Goal: Navigation & Orientation: Find specific page/section

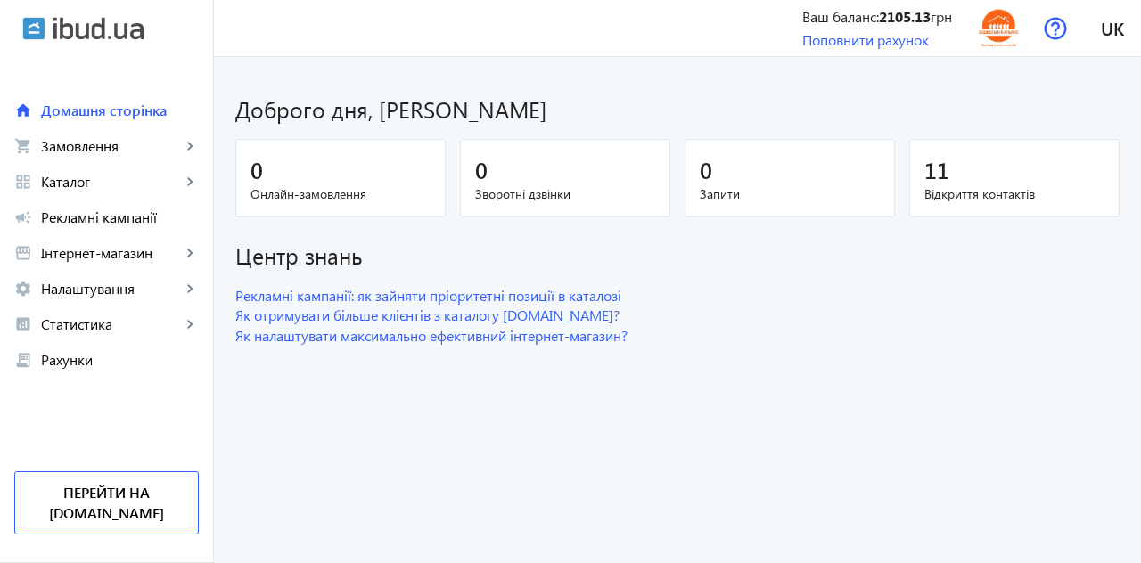
click at [100, 144] on span "Замовлення" at bounding box center [111, 146] width 140 height 18
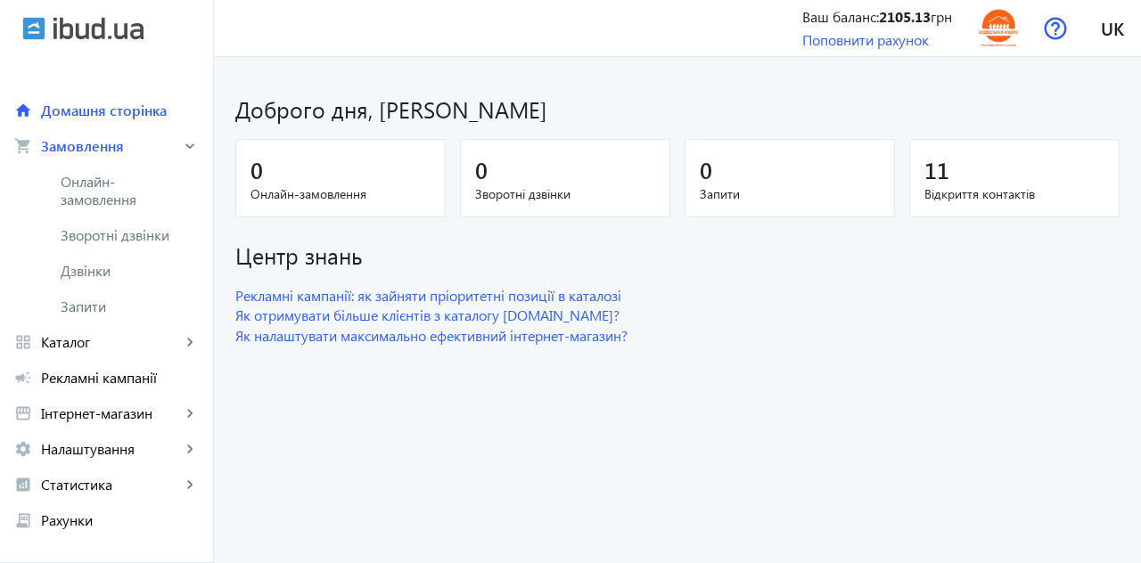
click at [99, 187] on span "Онлайн-замовлення" at bounding box center [120, 191] width 119 height 36
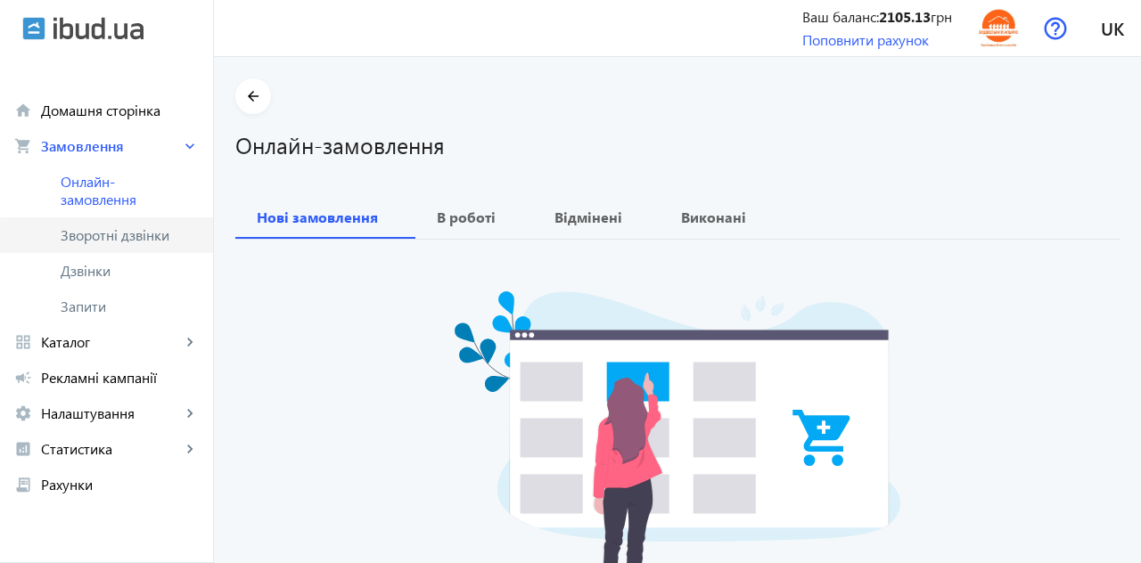
click at [148, 236] on span "Зворотні дзвінки" at bounding box center [120, 235] width 119 height 18
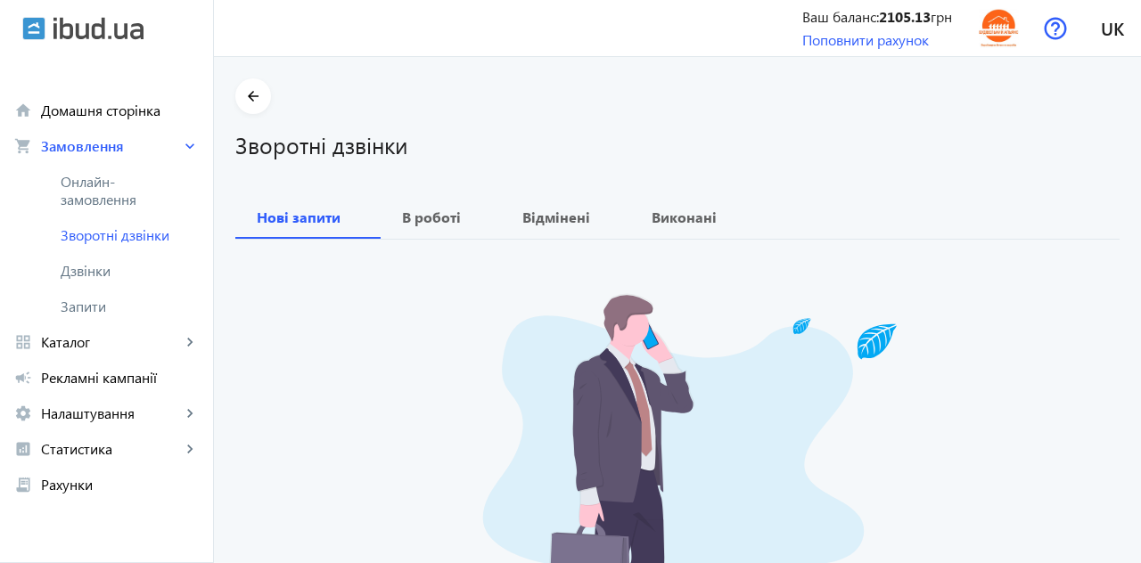
click at [85, 265] on span "Дзвінки" at bounding box center [130, 271] width 138 height 18
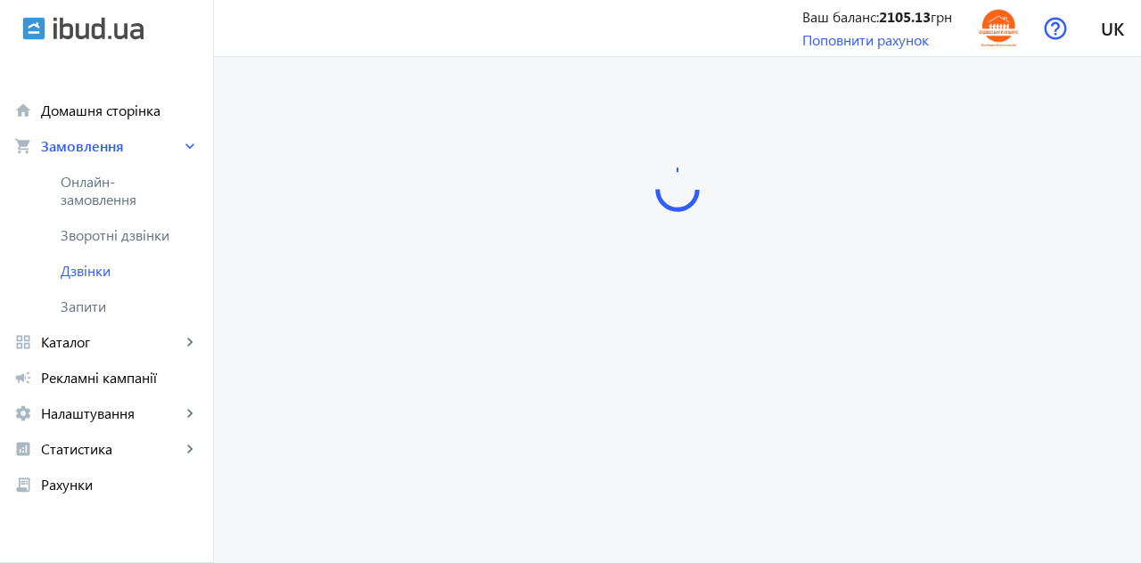
click at [86, 305] on span "Запити" at bounding box center [130, 307] width 138 height 18
click at [91, 264] on span "Дзвінки" at bounding box center [130, 271] width 138 height 18
click at [79, 229] on span "Зворотні дзвінки" at bounding box center [120, 235] width 119 height 18
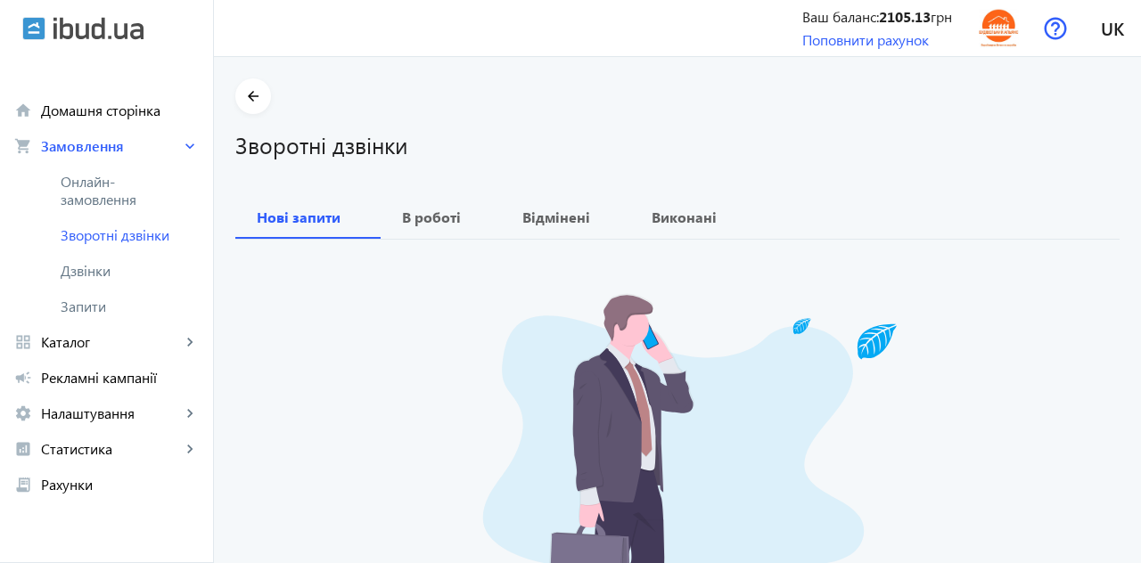
click at [86, 269] on span "Дзвінки" at bounding box center [130, 271] width 138 height 18
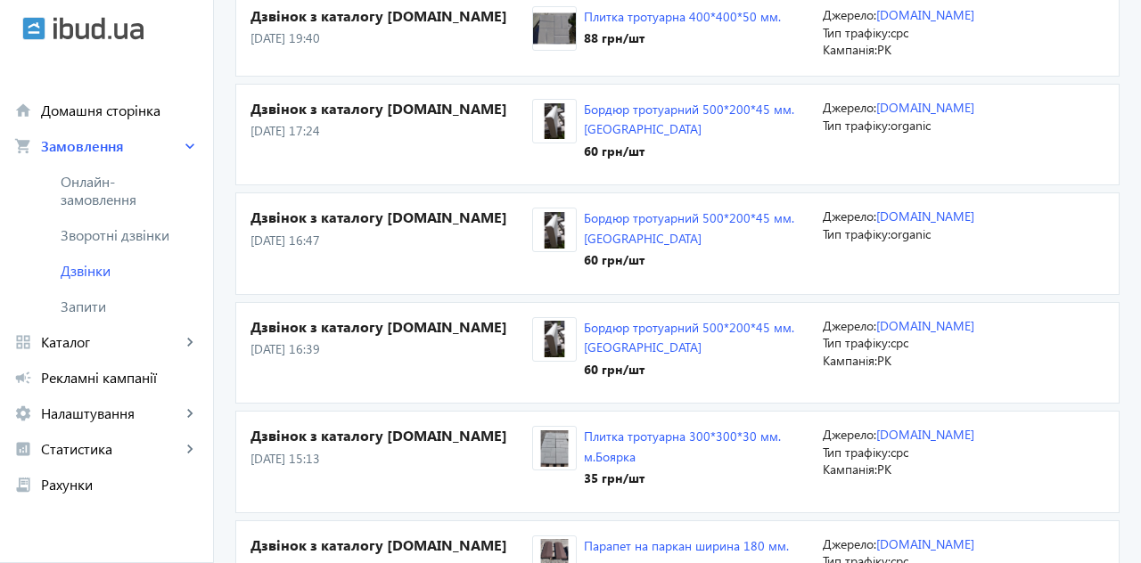
scroll to position [231, 0]
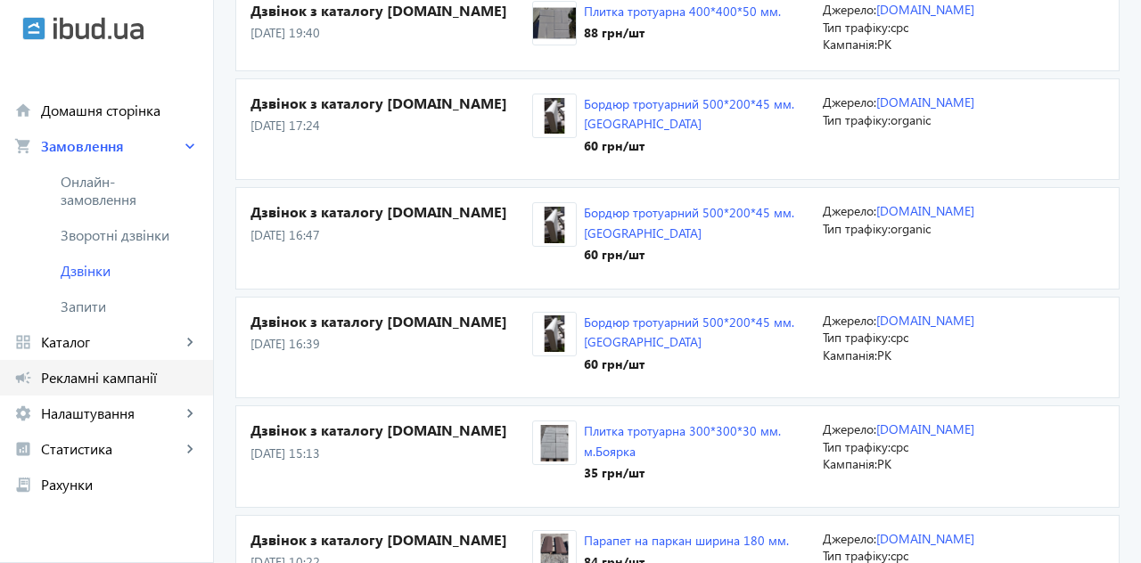
click at [103, 375] on span "Рекламні кампанії" at bounding box center [120, 378] width 158 height 18
